Goal: Information Seeking & Learning: Learn about a topic

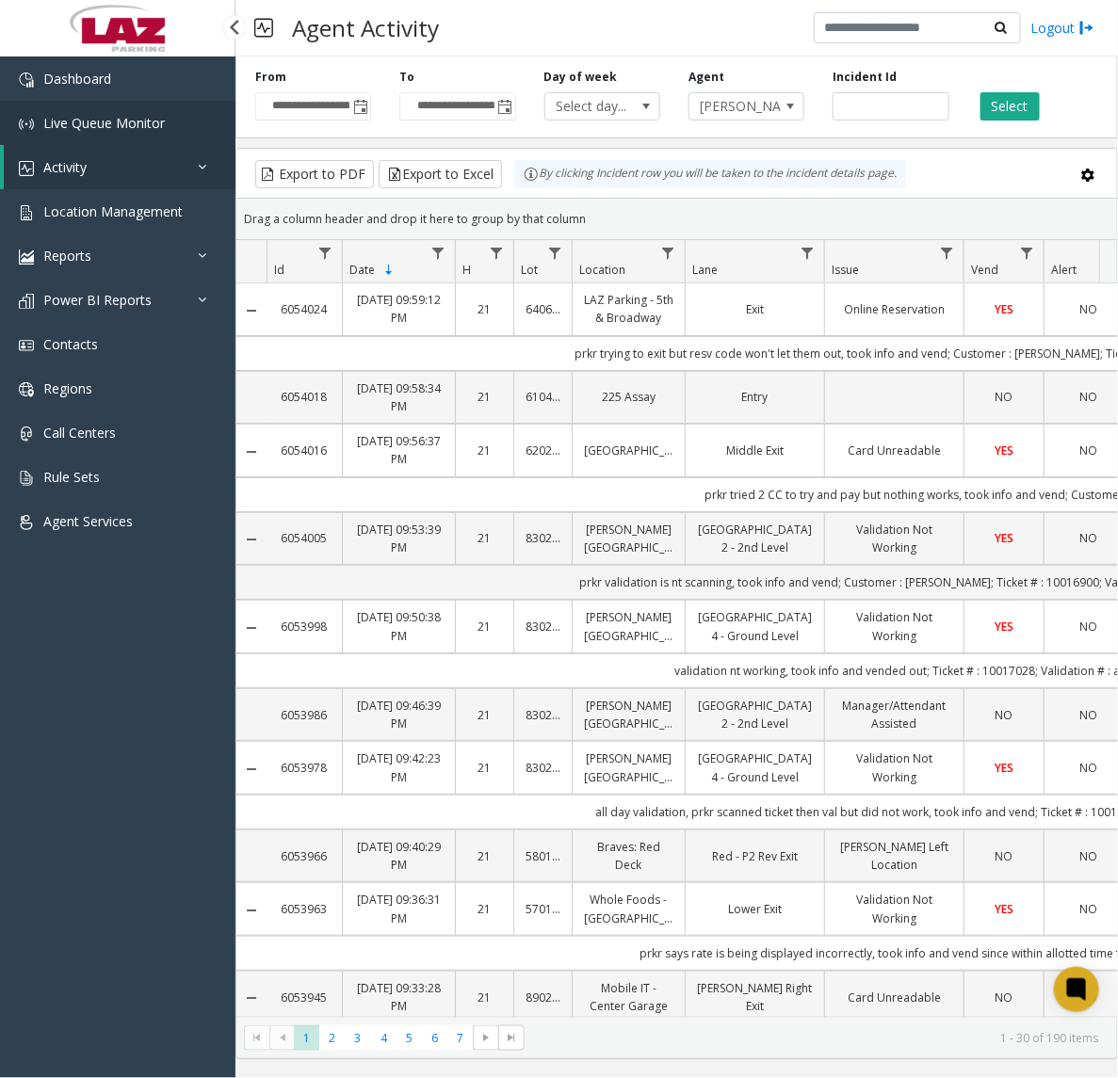
click at [119, 119] on span "Live Queue Monitor" at bounding box center [103, 123] width 121 height 18
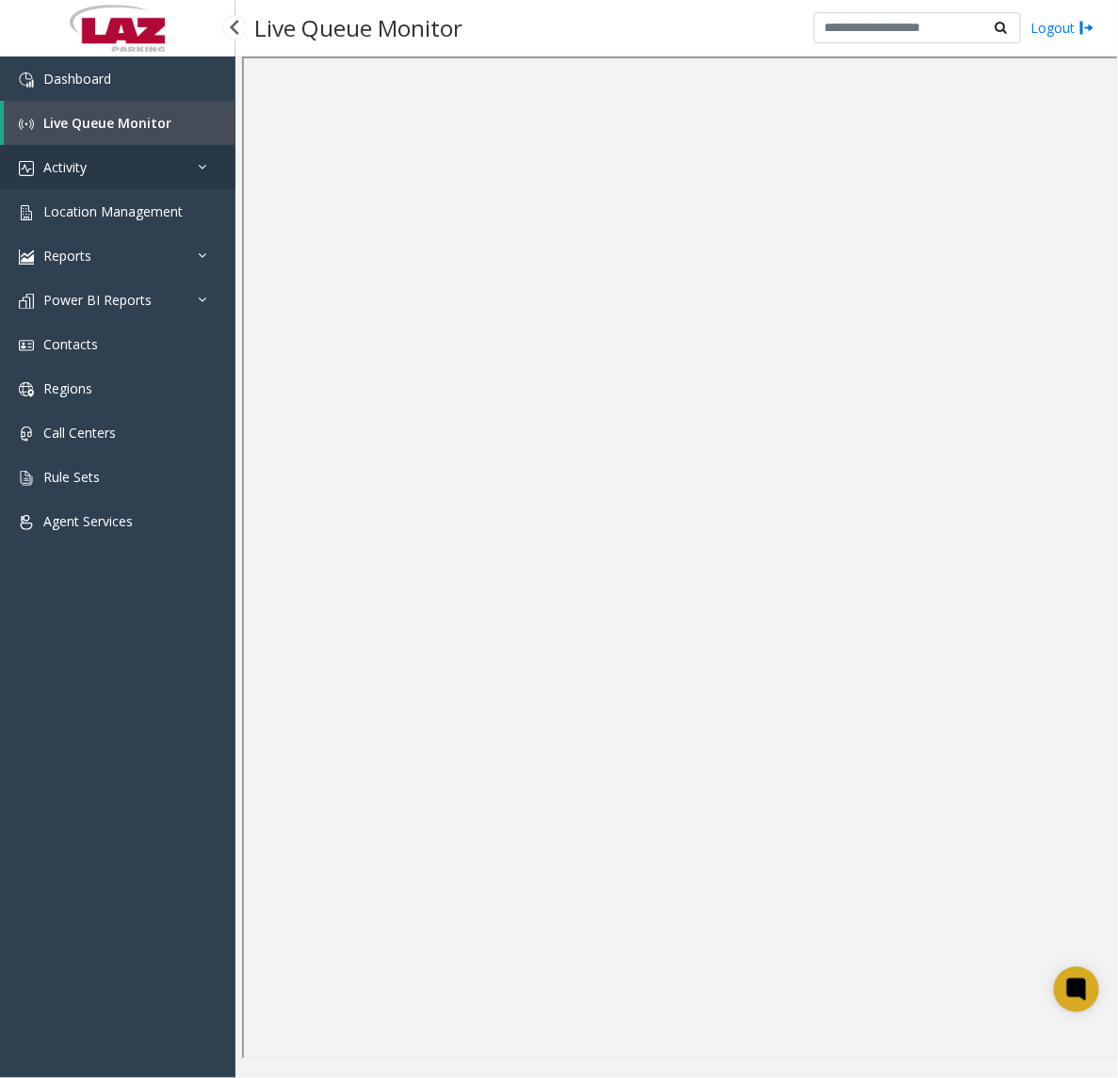
click at [89, 162] on link "Activity" at bounding box center [117, 167] width 235 height 44
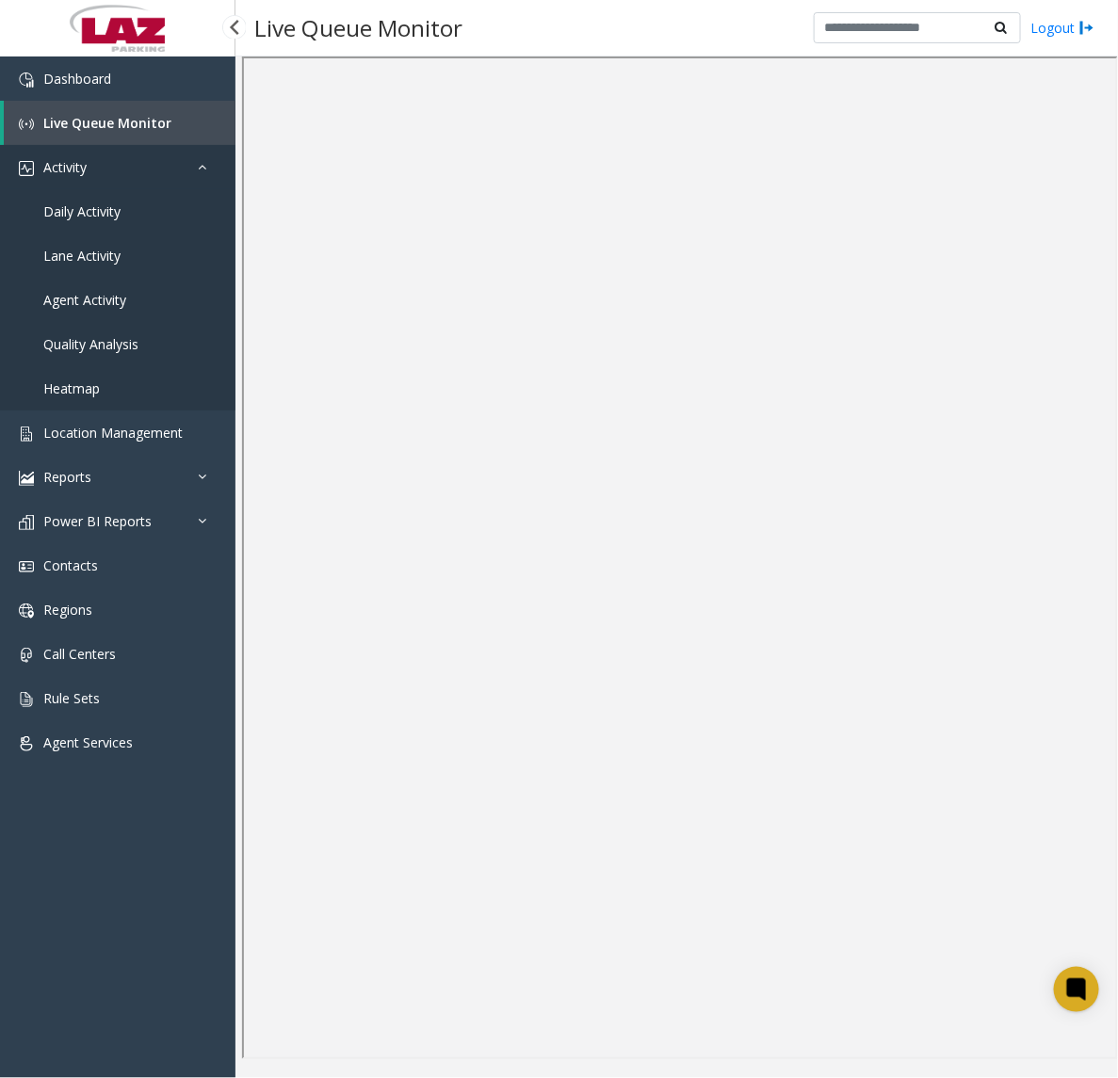
click at [158, 158] on link "Activity" at bounding box center [117, 167] width 235 height 44
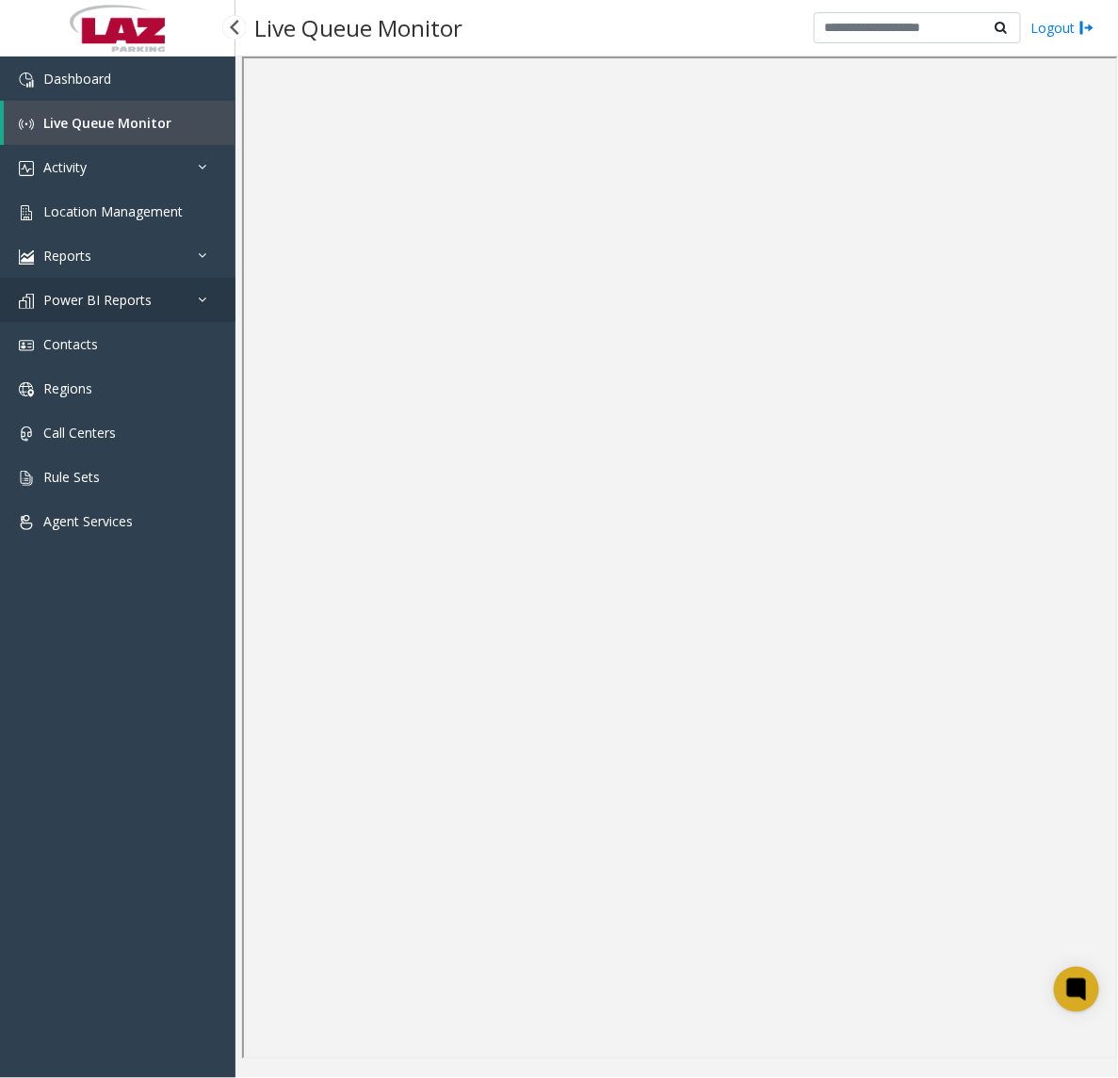
click at [106, 298] on span "Power BI Reports" at bounding box center [97, 300] width 108 height 18
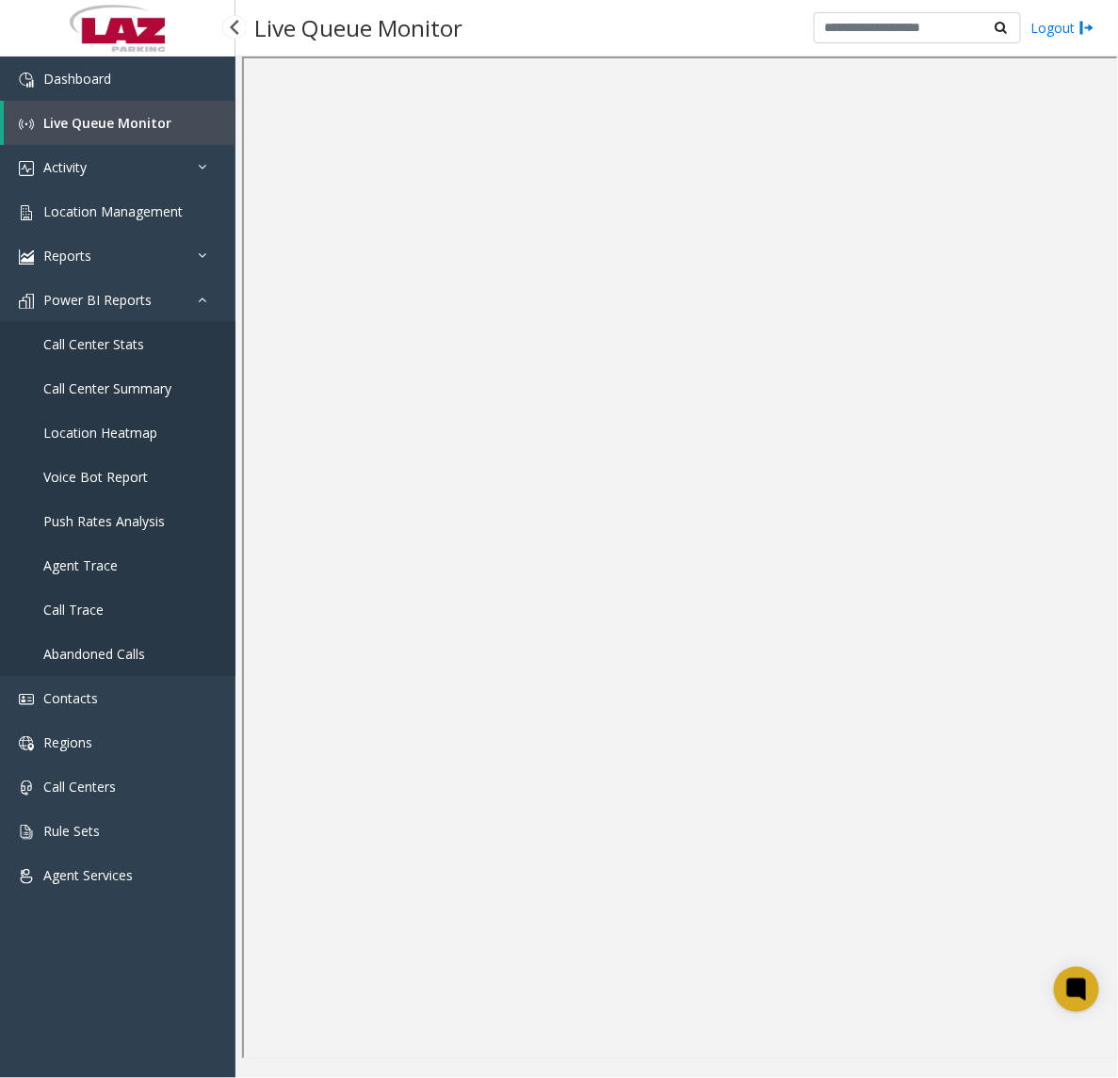
click at [104, 344] on span "Call Center Stats" at bounding box center [93, 344] width 101 height 18
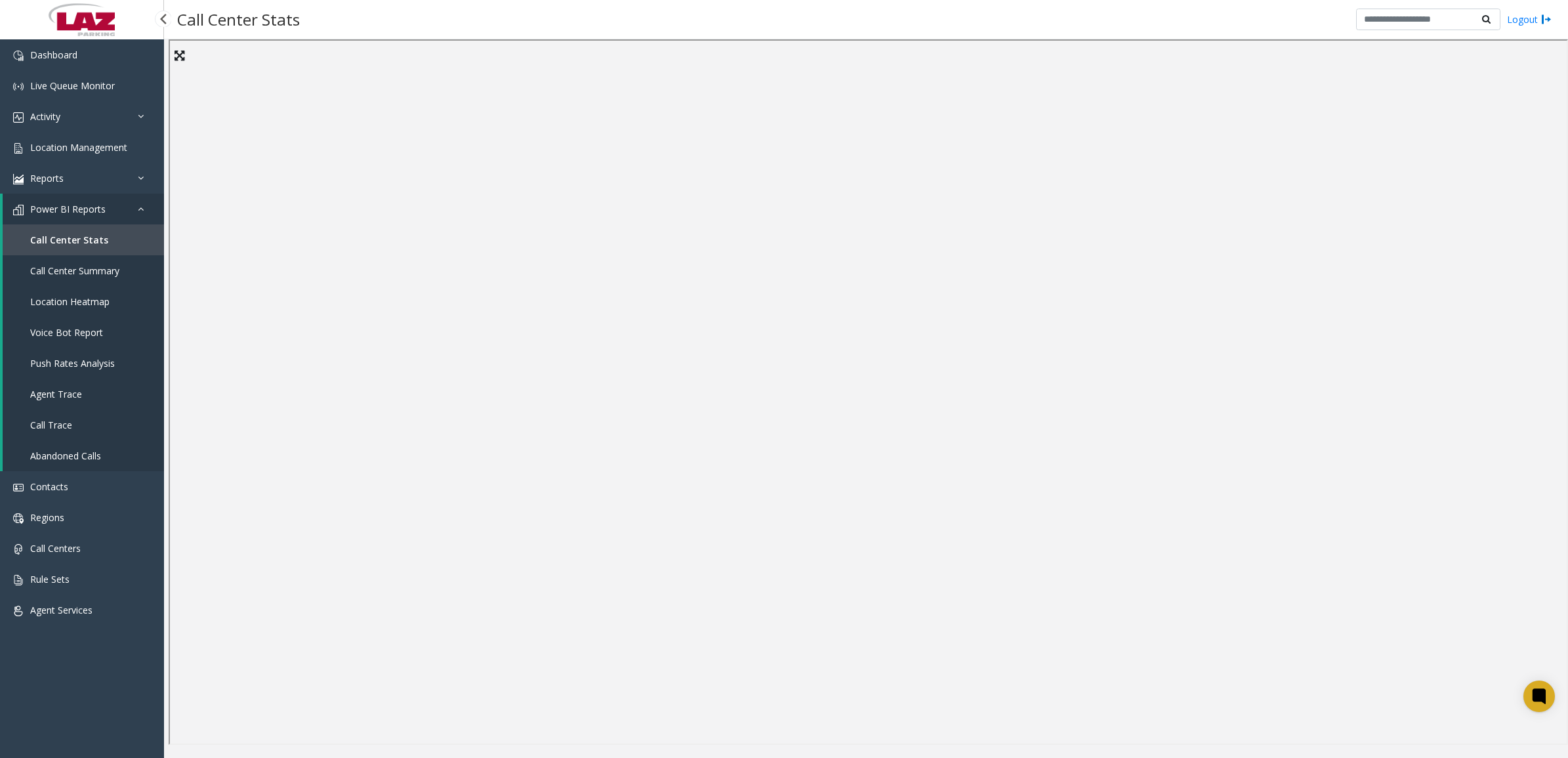
click at [74, 270] on span "Call Center Summary" at bounding box center [75, 270] width 89 height 13
click at [123, 174] on link "Reports" at bounding box center [82, 178] width 164 height 31
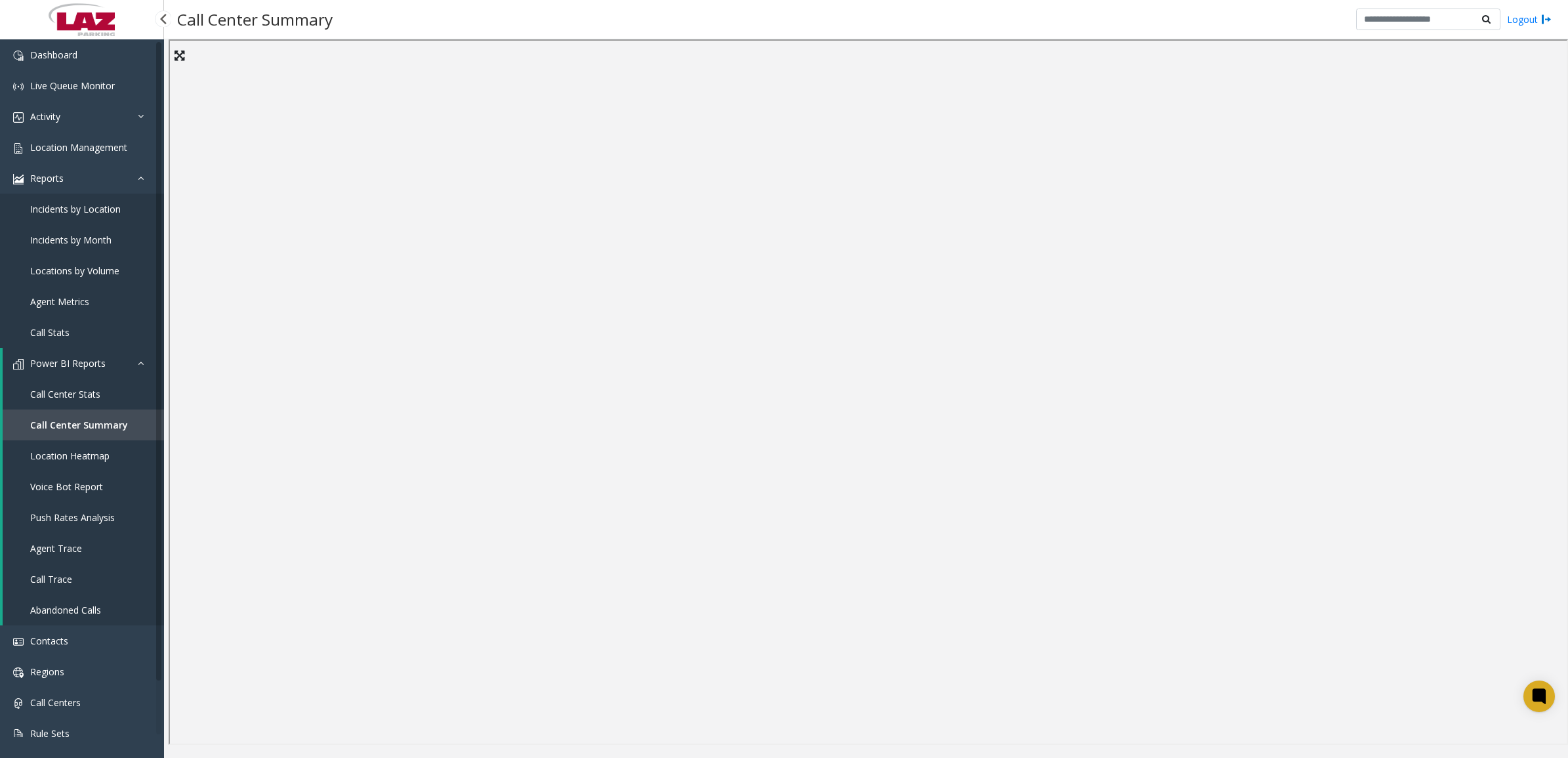
click at [67, 295] on span "Agent Metrics" at bounding box center [59, 302] width 59 height 13
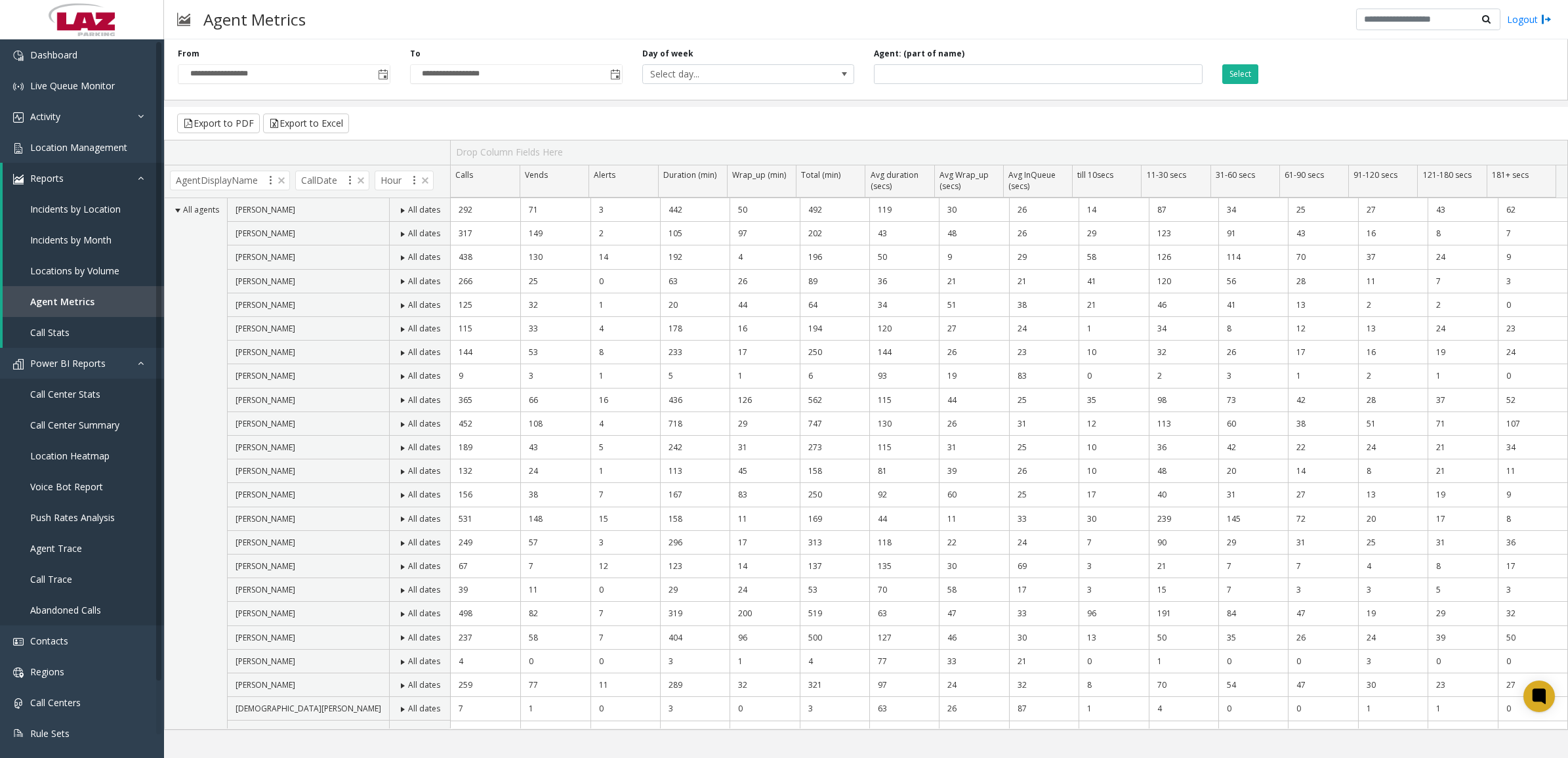
drag, startPoint x: 1050, startPoint y: 390, endPoint x: 961, endPoint y: 15, distance: 385.4
click at [778, 15] on div "Agent Metrics Logout" at bounding box center [866, 20] width 1404 height 39
click at [70, 415] on link "Call Center Summary" at bounding box center [82, 425] width 164 height 31
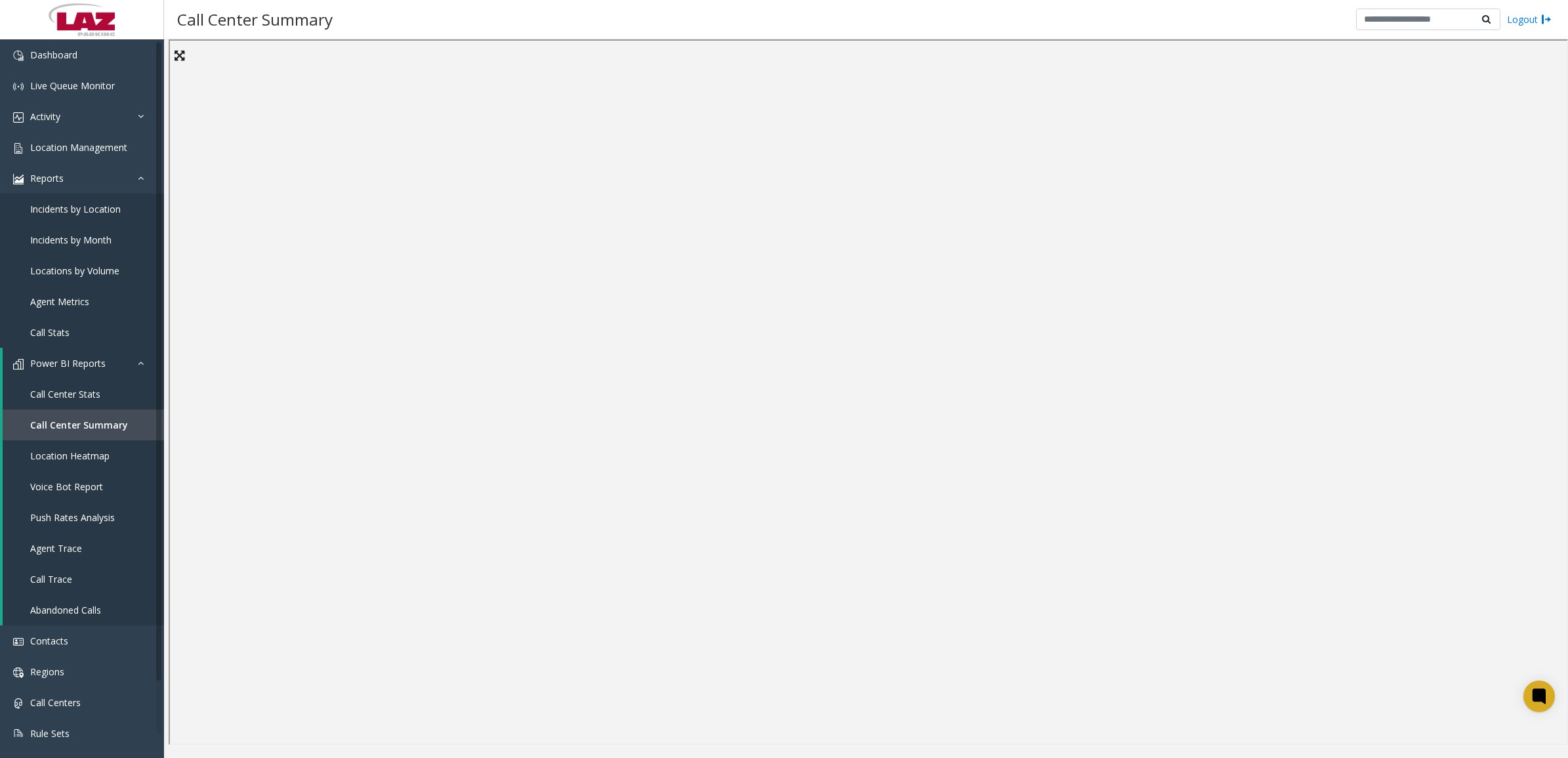
drag, startPoint x: 562, startPoint y: 15, endPoint x: 562, endPoint y: 28, distance: 13.0
click at [562, 17] on div "Call Center Summary Logout" at bounding box center [866, 20] width 1404 height 39
